Goal: Register for event/course

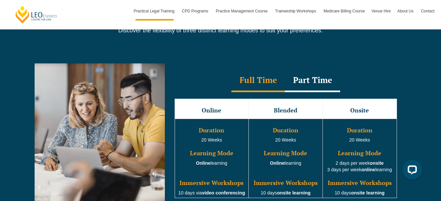
scroll to position [588, 0]
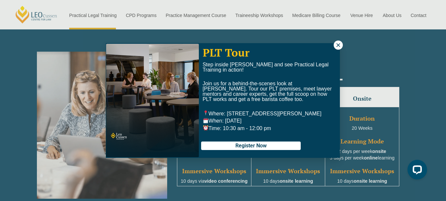
click at [341, 42] on icon at bounding box center [338, 45] width 6 height 6
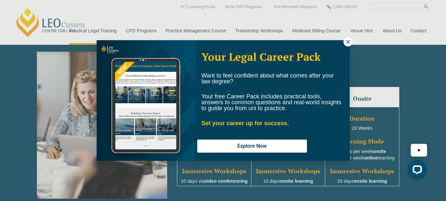
drag, startPoint x: 38, startPoint y: 1, endPoint x: 347, endPoint y: 40, distance: 312.0
click at [347, 40] on icon at bounding box center [348, 42] width 6 height 6
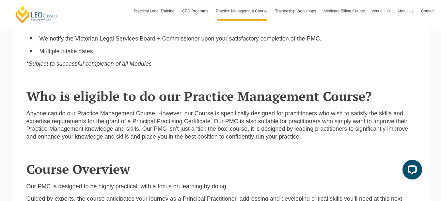
scroll to position [555, 0]
